Goal: Transaction & Acquisition: Purchase product/service

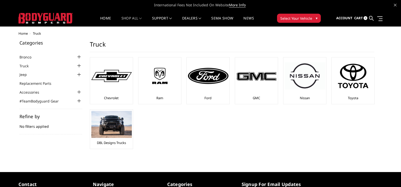
click at [78, 57] on div at bounding box center [79, 57] width 6 height 6
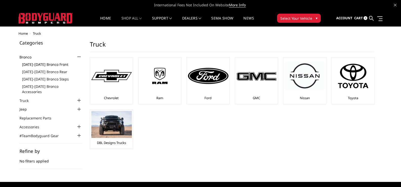
click at [51, 64] on link "[DATE]-[DATE] Bronco Front" at bounding box center [52, 64] width 60 height 5
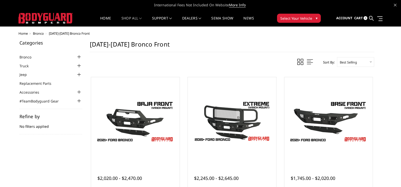
click at [29, 117] on h5 "Refine by" at bounding box center [50, 116] width 63 height 5
click at [380, 18] on span at bounding box center [379, 18] width 5 height 1
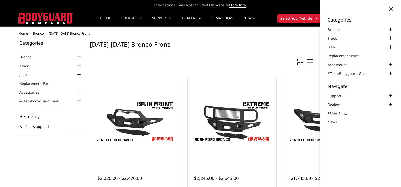
click at [391, 30] on div at bounding box center [390, 29] width 6 height 6
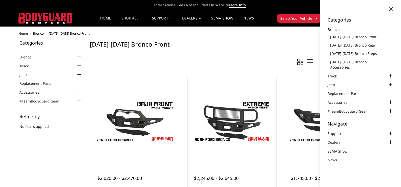
click at [391, 30] on div at bounding box center [390, 29] width 6 height 6
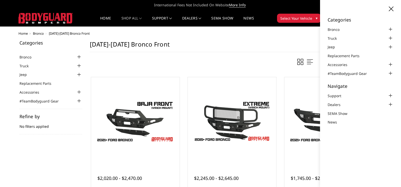
click at [390, 8] on icon at bounding box center [391, 9] width 5 height 5
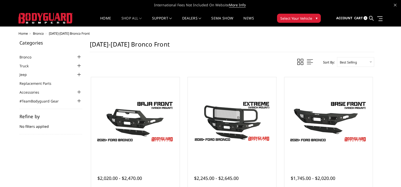
click at [372, 61] on select "Featured Items Newest Items Best Selling A to Z Z to A By Review Price: Ascendi…" at bounding box center [355, 62] width 37 height 10
select select "priceasc"
click at [337, 57] on select "Featured Items Newest Items Best Selling A to Z Z to A By Review Price: Ascendi…" at bounding box center [355, 62] width 37 height 10
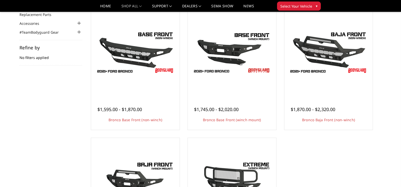
scroll to position [37, 0]
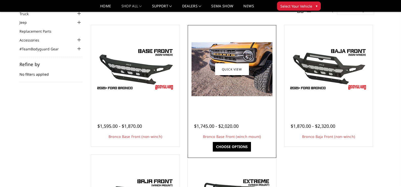
click at [229, 145] on link "Choose Options" at bounding box center [232, 147] width 38 height 10
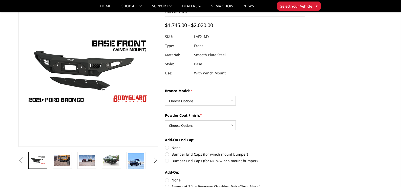
scroll to position [40, 0]
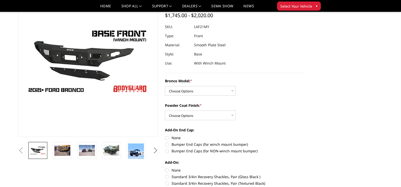
click at [155, 149] on button "Next" at bounding box center [155, 151] width 8 height 8
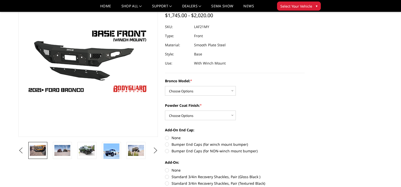
click at [41, 152] on img at bounding box center [38, 150] width 16 height 11
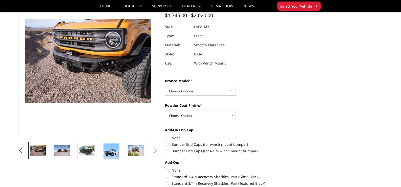
scroll to position [34, 0]
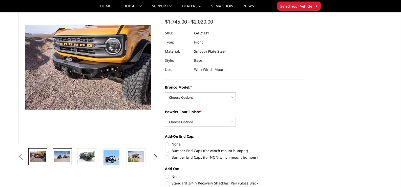
click at [65, 154] on img at bounding box center [62, 156] width 16 height 11
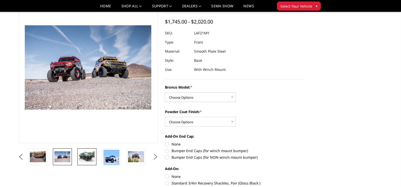
click at [90, 156] on img at bounding box center [87, 156] width 16 height 11
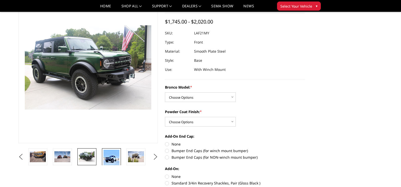
click at [114, 154] on img at bounding box center [111, 160] width 16 height 21
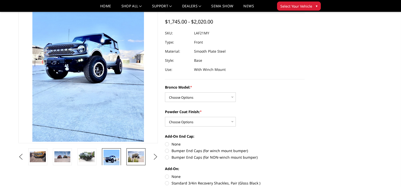
click at [135, 155] on img at bounding box center [136, 156] width 16 height 11
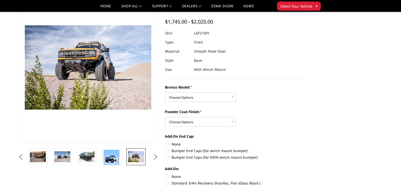
scroll to position [66, 0]
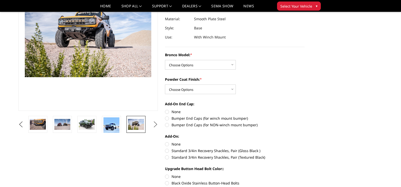
click at [154, 125] on button "Next" at bounding box center [155, 125] width 8 height 8
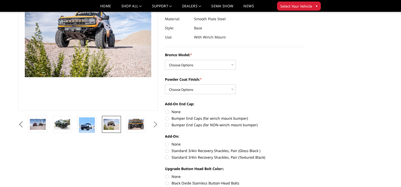
click at [154, 125] on button "Next" at bounding box center [155, 125] width 8 height 8
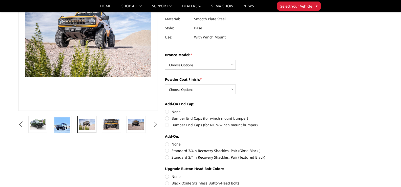
click at [154, 125] on button "Next" at bounding box center [155, 125] width 8 height 8
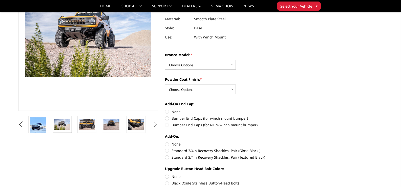
click at [154, 125] on button "Next" at bounding box center [155, 125] width 8 height 8
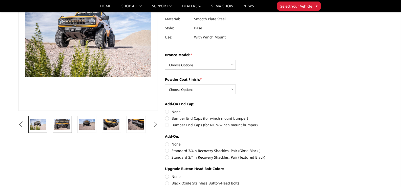
click at [58, 122] on img at bounding box center [62, 124] width 16 height 11
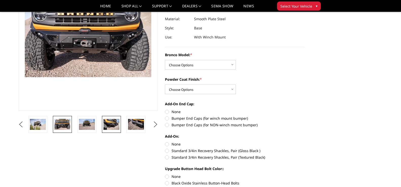
click at [113, 122] on img at bounding box center [111, 124] width 16 height 11
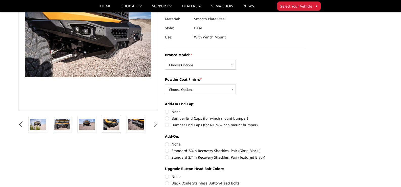
click at [154, 125] on button "Next" at bounding box center [155, 125] width 8 height 8
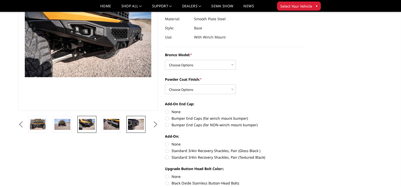
click at [129, 123] on img at bounding box center [136, 124] width 16 height 11
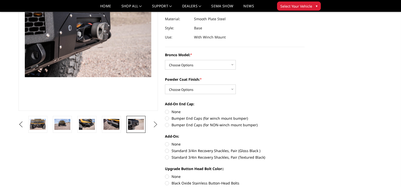
click at [157, 124] on button "Next" at bounding box center [155, 125] width 8 height 8
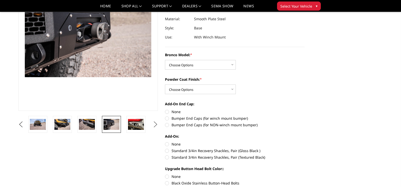
click at [157, 124] on button "Next" at bounding box center [155, 125] width 8 height 8
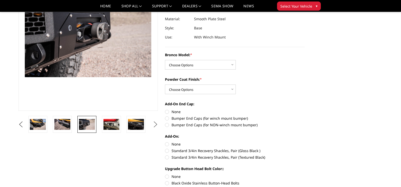
click at [157, 124] on button "Next" at bounding box center [155, 125] width 8 height 8
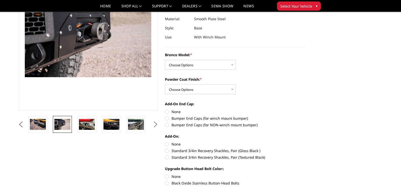
click at [157, 124] on button "Next" at bounding box center [155, 125] width 8 height 8
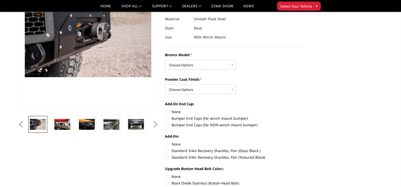
click at [157, 124] on button "Next" at bounding box center [155, 125] width 8 height 8
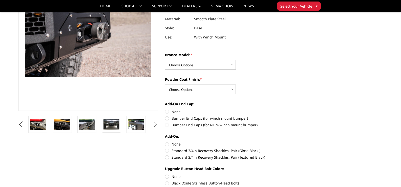
click at [112, 128] on img at bounding box center [111, 124] width 16 height 11
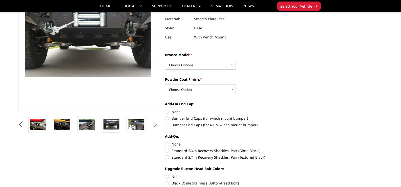
click at [155, 125] on button "Next" at bounding box center [155, 125] width 8 height 8
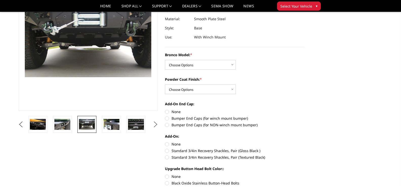
click at [155, 125] on button "Next" at bounding box center [155, 125] width 8 height 8
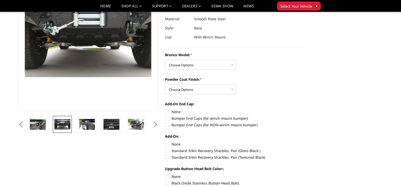
click at [155, 125] on button "Next" at bounding box center [155, 125] width 8 height 8
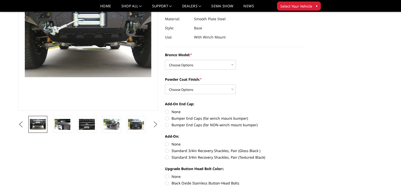
click at [155, 125] on button "Next" at bounding box center [155, 125] width 8 height 8
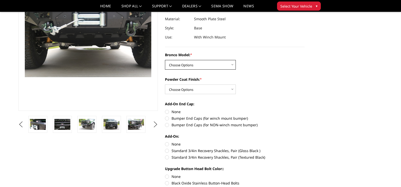
click at [232, 65] on select "Choose Options Base/Badlands/Wildtrak/etc. Raptor" at bounding box center [200, 65] width 71 height 10
select select "4008"
click at [165, 60] on select "Choose Options Base/Badlands/Wildtrak/etc. Raptor" at bounding box center [200, 65] width 71 height 10
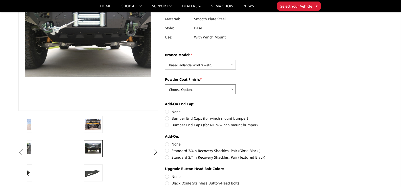
click at [234, 90] on select "Choose Options Bare Metal Textured Black Powder Coat" at bounding box center [200, 89] width 71 height 10
select select "4011"
click at [165, 84] on select "Choose Options Bare Metal Textured Black Powder Coat" at bounding box center [200, 89] width 71 height 10
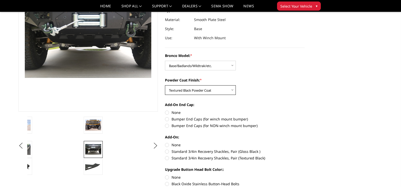
scroll to position [71, 0]
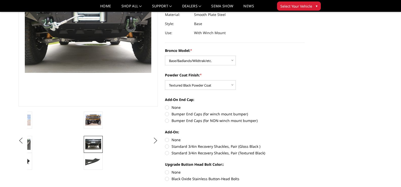
click at [168, 113] on label "Bumper End Caps (for winch mount bumper)" at bounding box center [235, 113] width 140 height 5
click at [304, 105] on input "Bumper End Caps (for winch mount bumper)" at bounding box center [304, 105] width 0 height 0
radio input "true"
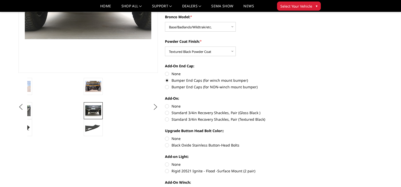
scroll to position [141, 0]
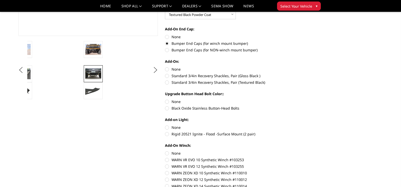
click at [166, 70] on label "None" at bounding box center [235, 68] width 140 height 5
click at [165, 67] on input "None" at bounding box center [165, 66] width 0 height 0
radio input "true"
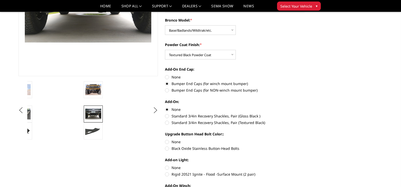
scroll to position [118, 0]
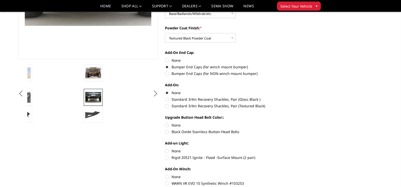
click at [167, 132] on label "Black Oxide Stainless Button-Head Bolts" at bounding box center [235, 131] width 140 height 5
click at [304, 123] on input "Black Oxide Stainless Button-Head Bolts" at bounding box center [304, 122] width 0 height 0
radio input "true"
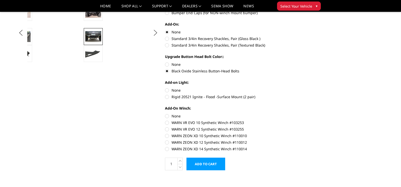
scroll to position [189, 0]
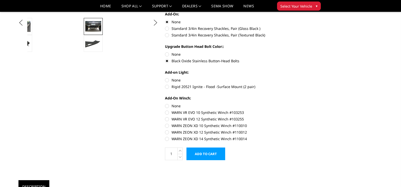
click at [167, 79] on label "None" at bounding box center [235, 79] width 140 height 5
click at [165, 78] on input "None" at bounding box center [165, 77] width 0 height 0
radio input "true"
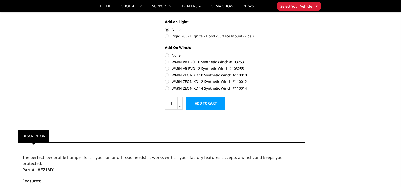
scroll to position [249, 0]
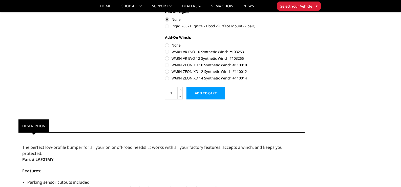
click at [167, 79] on label "WARN ZEON XD 14 Synthetic Winch #110014" at bounding box center [235, 77] width 140 height 5
click at [304, 69] on input "WARN ZEON XD 14 Synthetic Winch #110014" at bounding box center [304, 69] width 0 height 0
radio input "true"
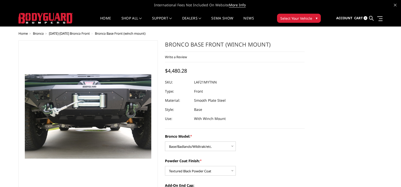
scroll to position [163, 0]
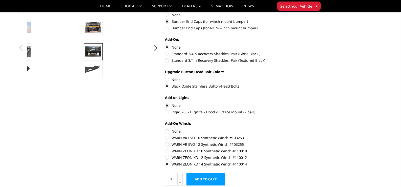
click at [167, 164] on label "WARN ZEON XD 14 Synthetic Winch #110014" at bounding box center [235, 163] width 140 height 5
click at [304, 155] on input "WARN ZEON XD 14 Synthetic Winch #110014" at bounding box center [304, 155] width 0 height 0
click at [167, 164] on label "WARN ZEON XD 14 Synthetic Winch #110014" at bounding box center [235, 163] width 140 height 5
click at [304, 155] on input "WARN ZEON XD 14 Synthetic Winch #110014" at bounding box center [304, 155] width 0 height 0
click at [167, 165] on label "WARN ZEON XD 14 Synthetic Winch #110014" at bounding box center [235, 163] width 140 height 5
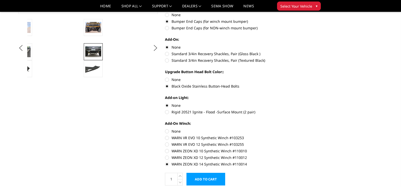
click at [304, 155] on input "WARN ZEON XD 14 Synthetic Winch #110014" at bounding box center [304, 155] width 0 height 0
click at [297, 130] on label "None" at bounding box center [235, 130] width 140 height 5
click at [165, 129] on input "None" at bounding box center [165, 128] width 0 height 0
radio input "true"
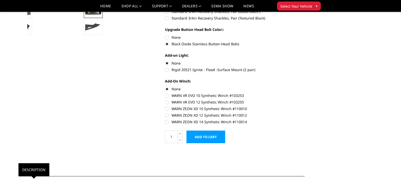
scroll to position [226, 0]
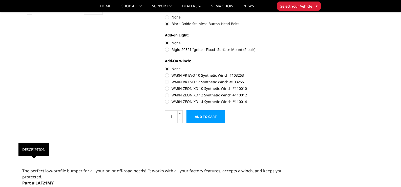
click at [167, 76] on label "WARN VR EVO 10 Synthetic Winch #103253" at bounding box center [235, 75] width 140 height 5
click at [304, 66] on input "WARN VR EVO 10 Synthetic Winch #103253" at bounding box center [304, 66] width 0 height 0
radio input "true"
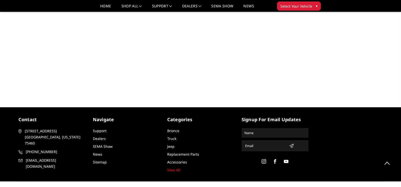
scroll to position [606, 0]
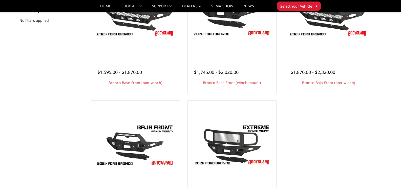
scroll to position [81, 0]
